Goal: Task Accomplishment & Management: Manage account settings

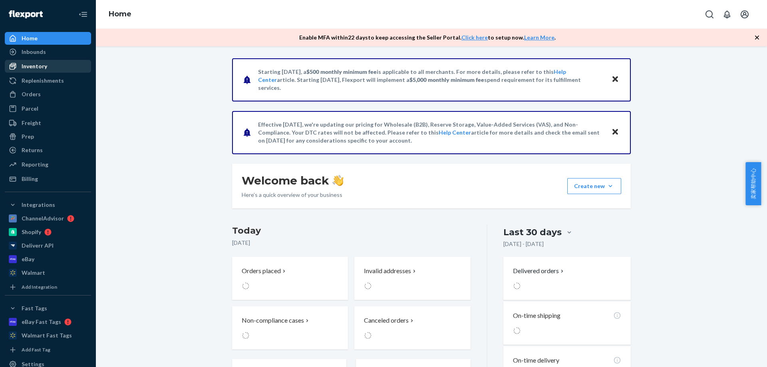
click at [50, 62] on div "Inventory" at bounding box center [48, 66] width 85 height 11
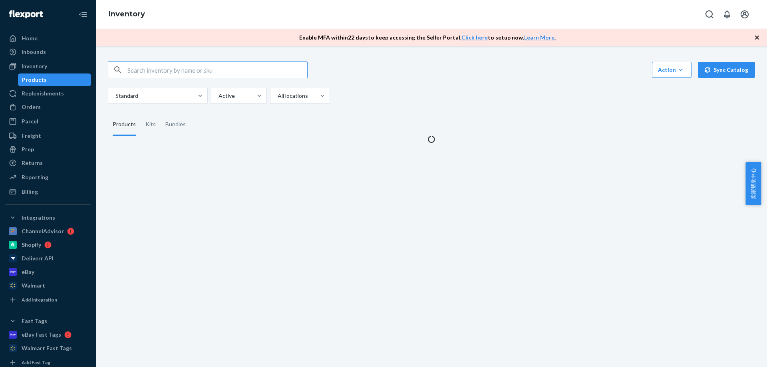
click at [213, 68] on input "text" at bounding box center [217, 70] width 180 height 16
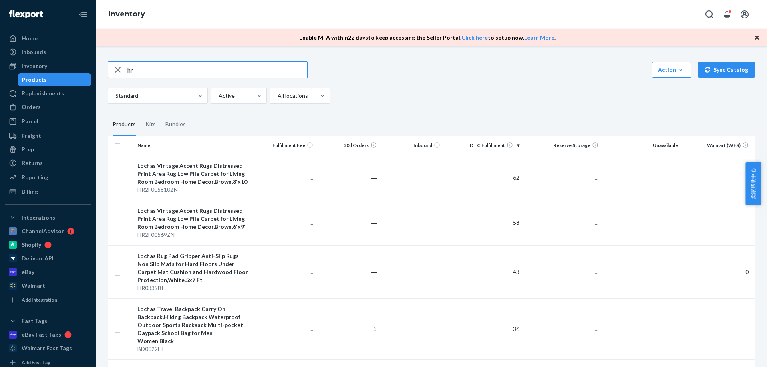
type input "h"
type input "HR24H21"
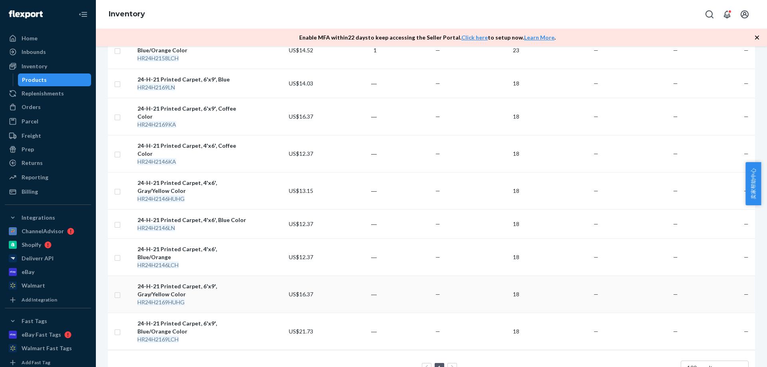
scroll to position [227, 0]
click at [35, 107] on div "Orders" at bounding box center [31, 107] width 19 height 8
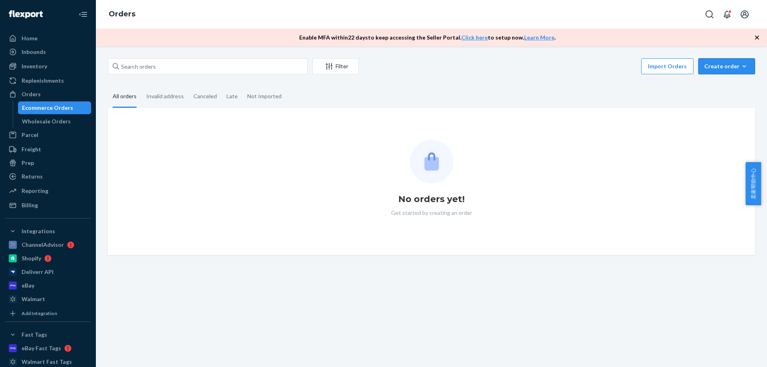
click at [727, 66] on div "Create order" at bounding box center [727, 66] width 45 height 8
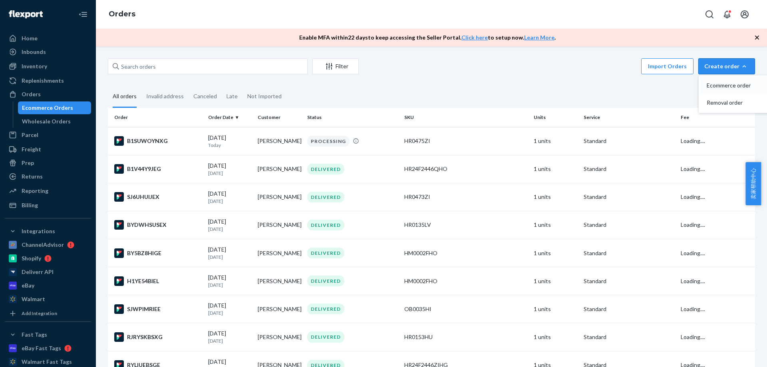
click at [714, 84] on span "Ecommerce order" at bounding box center [732, 86] width 50 height 6
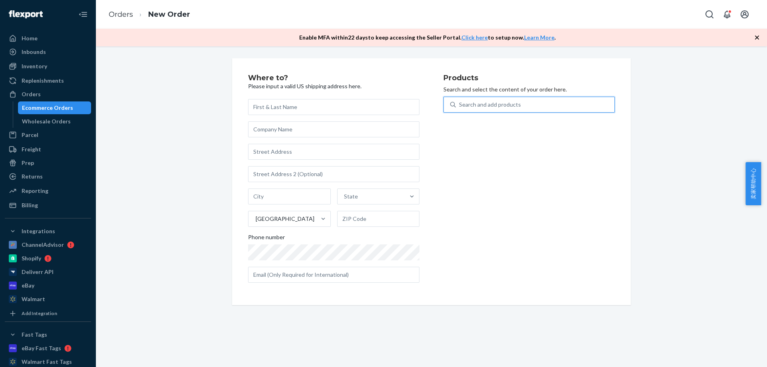
click at [488, 106] on div "Search and add products" at bounding box center [490, 105] width 62 height 8
click at [460, 106] on input "0 results available. Use Up and Down to choose options, press Enter to select t…" at bounding box center [459, 105] width 1 height 8
type input "HR24H2169LCH"
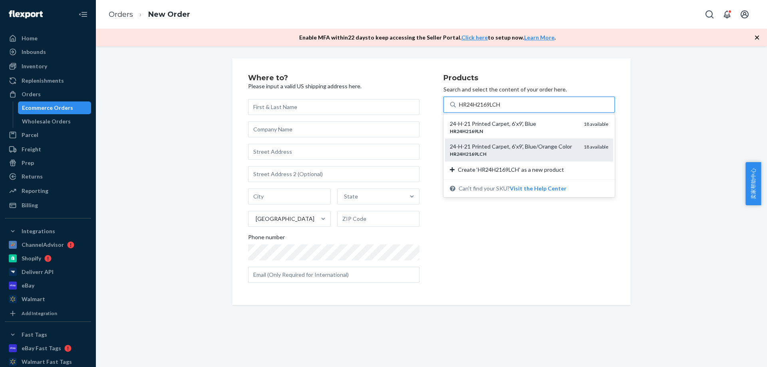
click at [490, 147] on div "24-H-21 Printed Carpet, 6'x9', Blue/Orange Color" at bounding box center [513, 147] width 127 height 8
click at [490, 109] on input "HR24H2169LCH" at bounding box center [480, 105] width 43 height 8
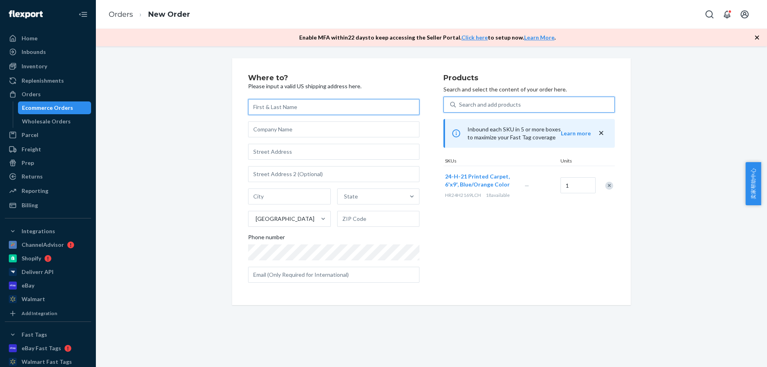
click at [301, 108] on input "text" at bounding box center [333, 107] width 171 height 16
paste input "[PERSON_NAME]"
type input "[PERSON_NAME]"
click at [324, 155] on input "text" at bounding box center [333, 152] width 171 height 16
paste input "[STREET_ADDRESS]"
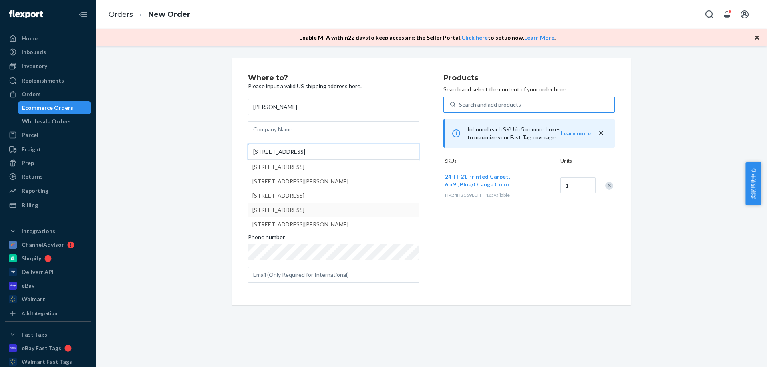
type input "[STREET_ADDRESS]"
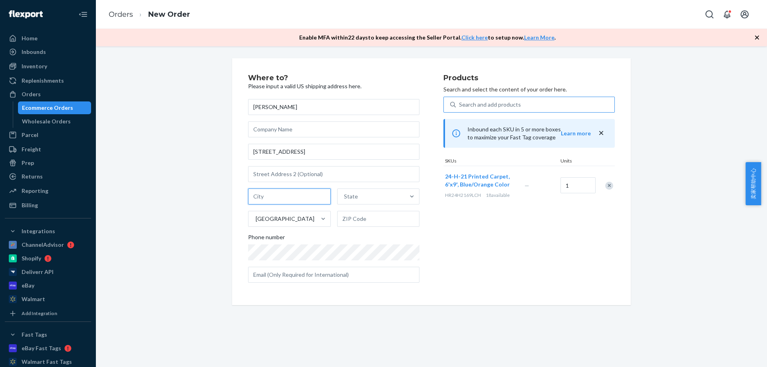
click at [279, 197] on input "text" at bounding box center [289, 197] width 83 height 16
paste input "[GEOGRAPHIC_DATA]"
type input "[GEOGRAPHIC_DATA]"
click at [366, 195] on div "State" at bounding box center [372, 197] width 68 height 16
click at [345, 195] on input "State" at bounding box center [344, 197] width 1 height 8
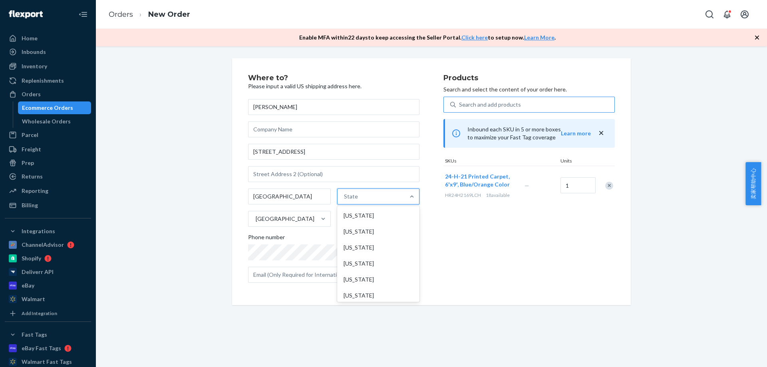
type input "Y"
type input "Tex"
click at [368, 223] on div "[US_STATE]" at bounding box center [377, 216] width 81 height 16
click at [352, 201] on input "Tex" at bounding box center [347, 197] width 9 height 8
click at [368, 220] on input "text" at bounding box center [378, 219] width 83 height 16
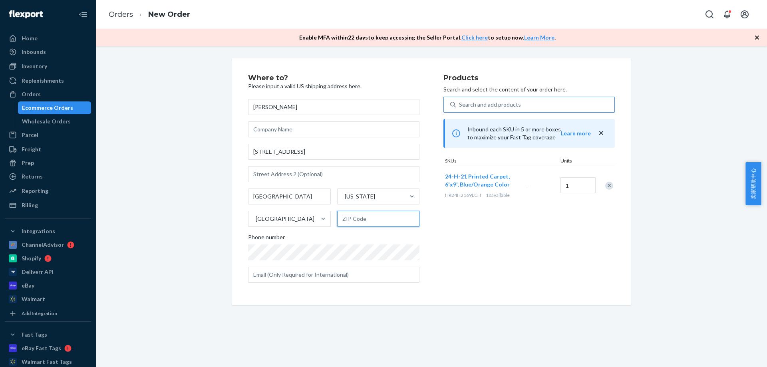
click at [357, 217] on input "text" at bounding box center [378, 219] width 83 height 16
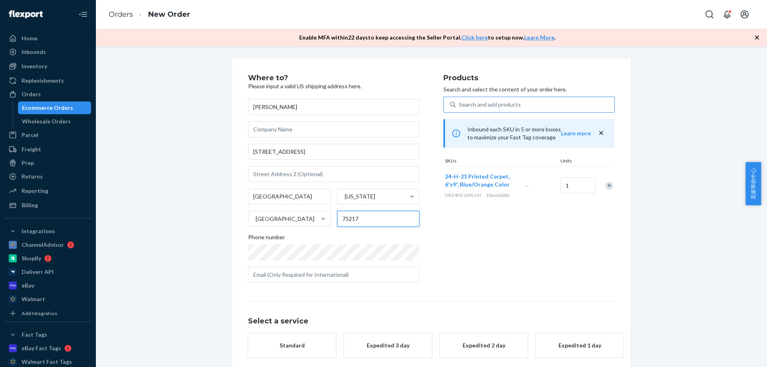
type input "75217"
click at [520, 261] on div "Products Search and select the content of your order here. Search and add produ…" at bounding box center [529, 181] width 171 height 215
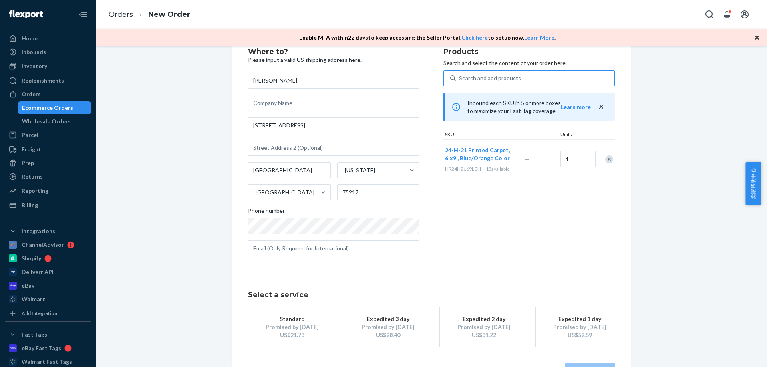
scroll to position [54, 0]
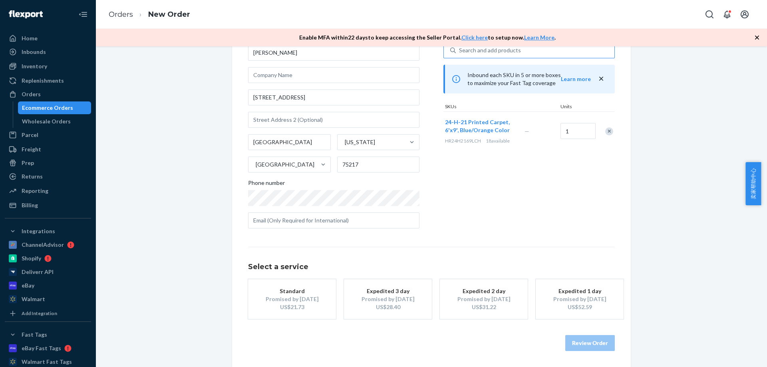
click at [278, 304] on div "US$21.73" at bounding box center [292, 307] width 64 height 8
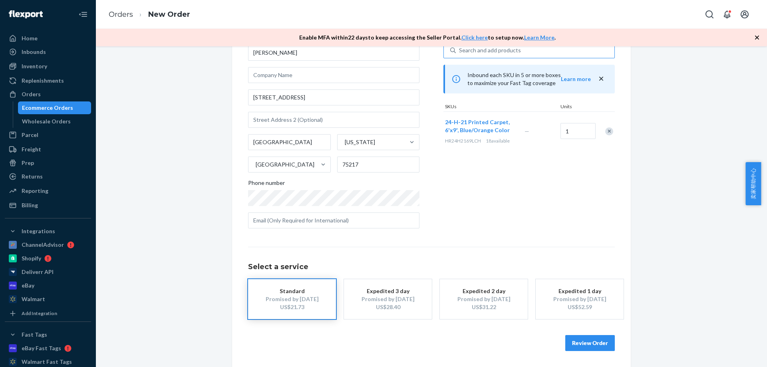
click at [586, 341] on button "Review Order" at bounding box center [591, 343] width 50 height 16
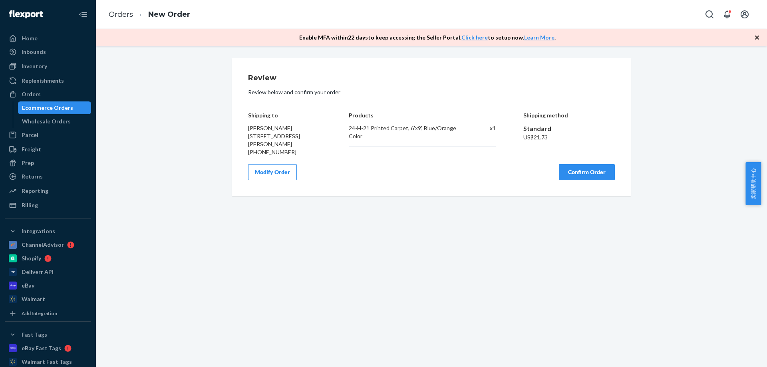
click at [576, 170] on button "Confirm Order" at bounding box center [587, 172] width 56 height 16
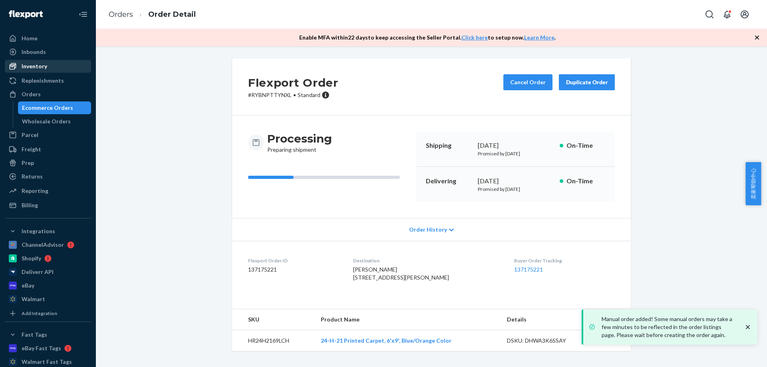
click at [43, 68] on div "Inventory" at bounding box center [35, 66] width 26 height 8
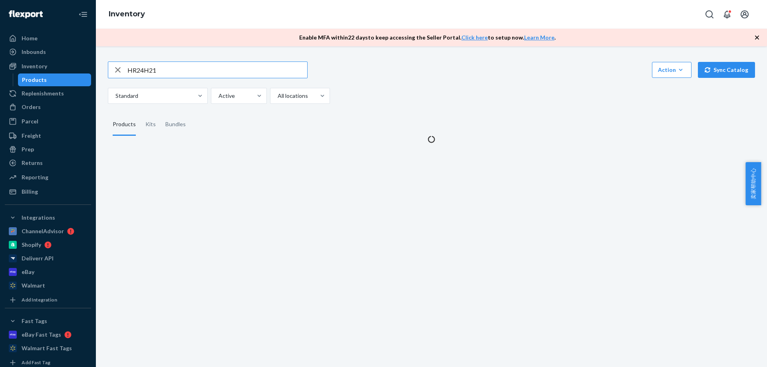
drag, startPoint x: 182, startPoint y: 70, endPoint x: 145, endPoint y: 71, distance: 37.2
click at [145, 71] on input "HR24H21" at bounding box center [217, 70] width 180 height 16
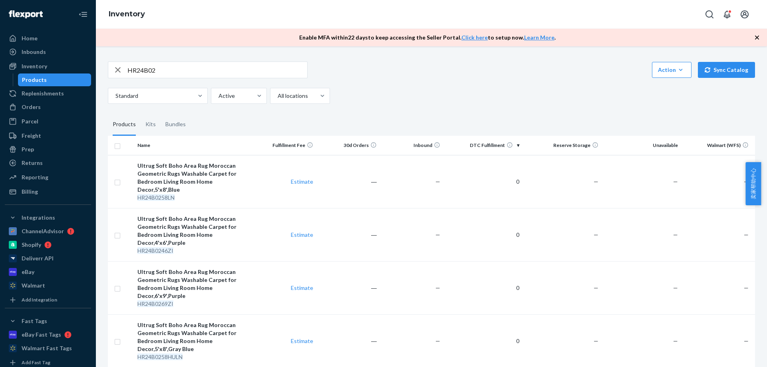
click at [179, 70] on input "HR24B02" at bounding box center [217, 70] width 180 height 16
type input "HR24B0258ZI"
